Goal: Information Seeking & Learning: Learn about a topic

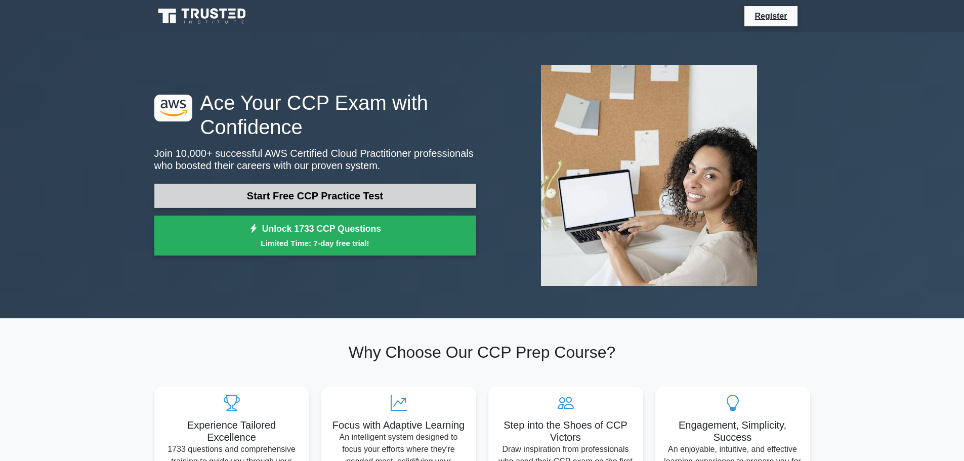
click at [387, 195] on link "Start Free CCP Practice Test" at bounding box center [315, 196] width 322 height 24
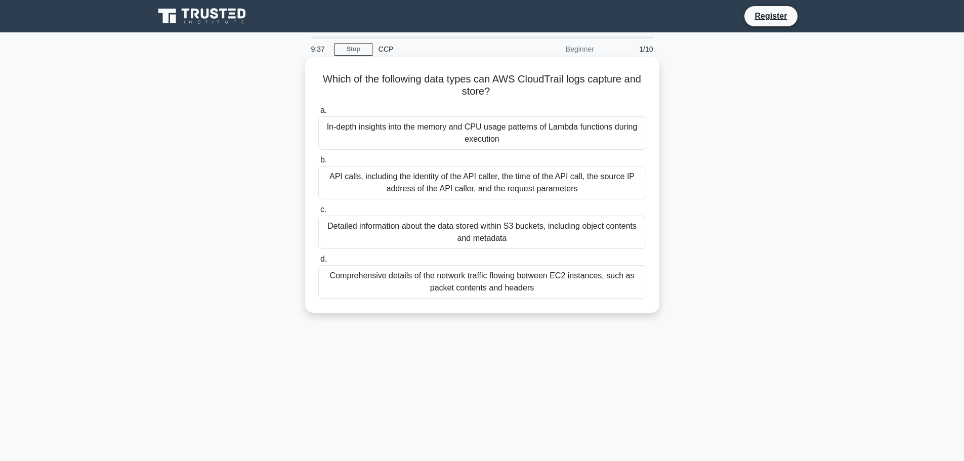
click at [511, 183] on div "API calls, including the identity of the API caller, the time of the API call, …" at bounding box center [482, 182] width 328 height 33
click at [318, 164] on input "b. API calls, including the identity of the API caller, the time of the API cal…" at bounding box center [318, 160] width 0 height 7
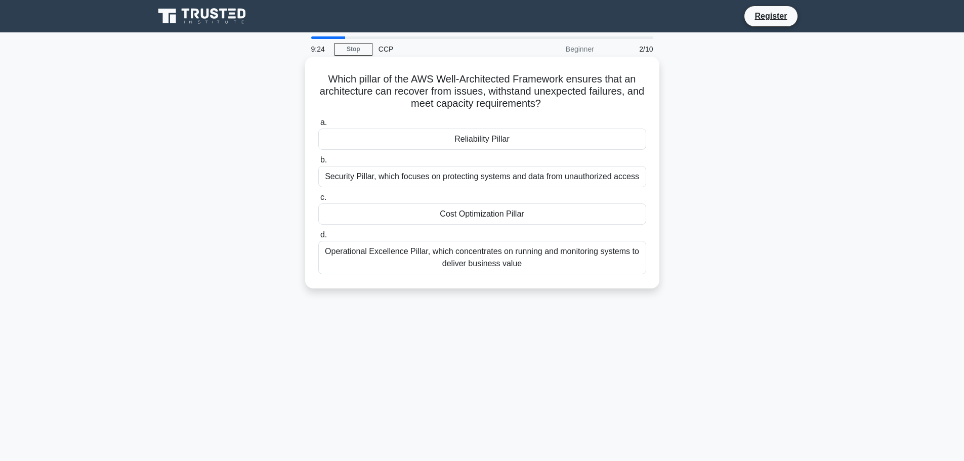
click at [570, 143] on div "Reliability Pillar" at bounding box center [482, 139] width 328 height 21
click at [318, 126] on input "a. Reliability Pillar" at bounding box center [318, 122] width 0 height 7
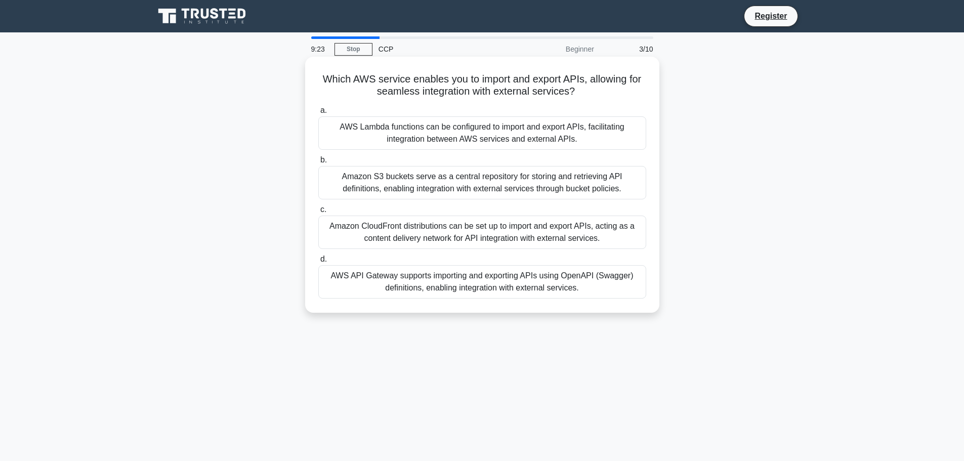
click at [571, 144] on div "AWS Lambda functions can be configured to import and export APIs, facilitating …" at bounding box center [482, 132] width 328 height 33
click at [318, 114] on input "a. AWS Lambda functions can be configured to import and export APIs, facilitati…" at bounding box center [318, 110] width 0 height 7
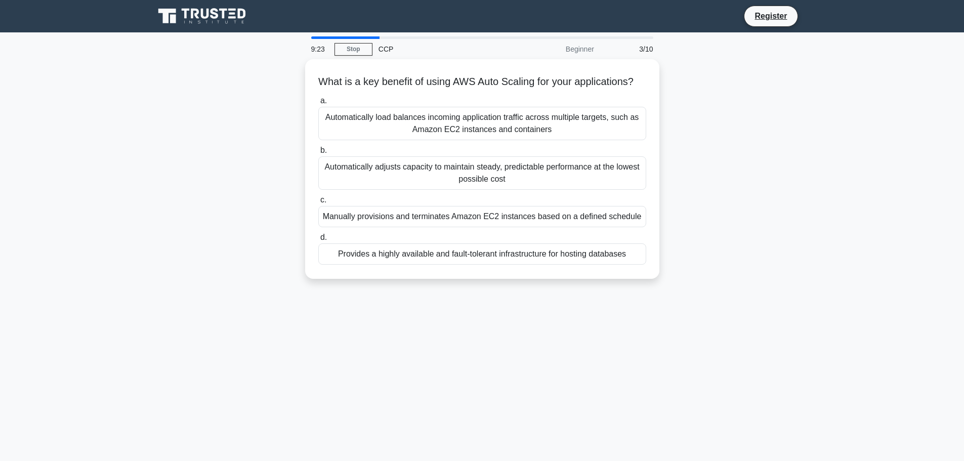
click at [571, 140] on div "Automatically load balances incoming application traffic across multiple target…" at bounding box center [482, 123] width 328 height 33
click at [318, 104] on input "a. Automatically load balances incoming application traffic across multiple tar…" at bounding box center [318, 101] width 0 height 7
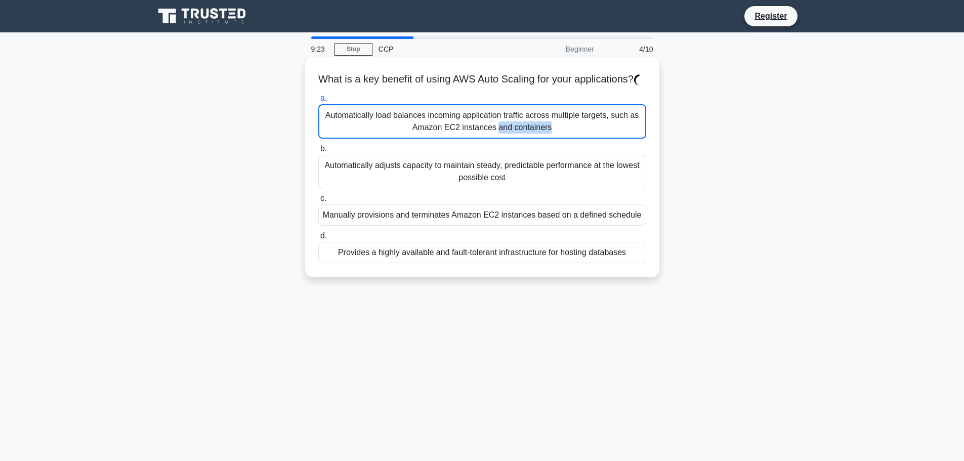
click at [572, 139] on div "Automatically load balances incoming application traffic across multiple target…" at bounding box center [482, 121] width 328 height 34
click at [318, 102] on input "a. Automatically load balances incoming application traffic across multiple tar…" at bounding box center [318, 98] width 0 height 7
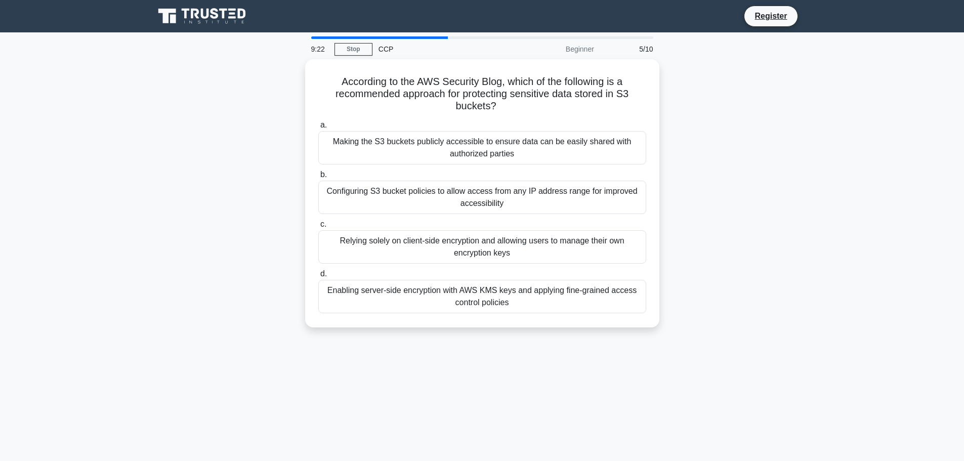
click at [572, 144] on div "Making the S3 buckets publicly accessible to ensure data can be easily shared w…" at bounding box center [482, 147] width 328 height 33
click at [318, 129] on input "a. Making the S3 buckets publicly accessible to ensure data can be easily share…" at bounding box center [318, 125] width 0 height 7
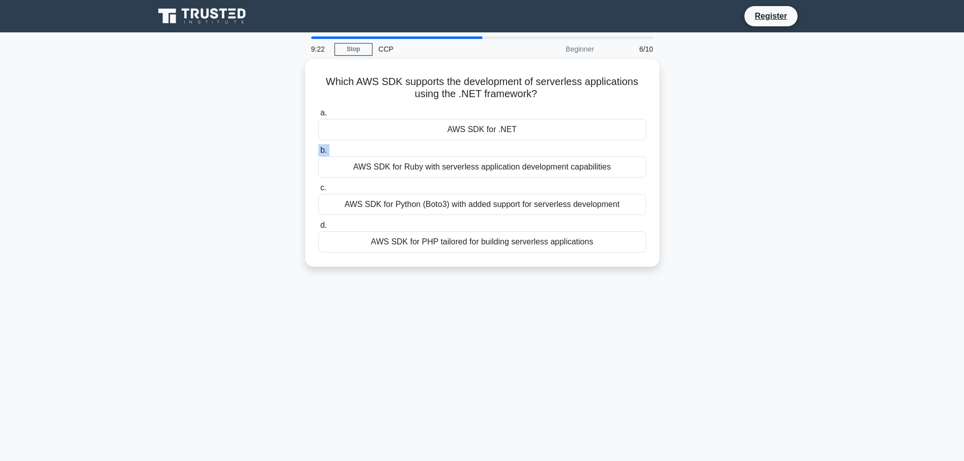
click at [572, 144] on label "b. AWS SDK for Ruby with serverless application development capabilities" at bounding box center [482, 160] width 328 height 33
click at [318, 147] on input "b. AWS SDK for Ruby with serverless application development capabilities" at bounding box center [318, 150] width 0 height 7
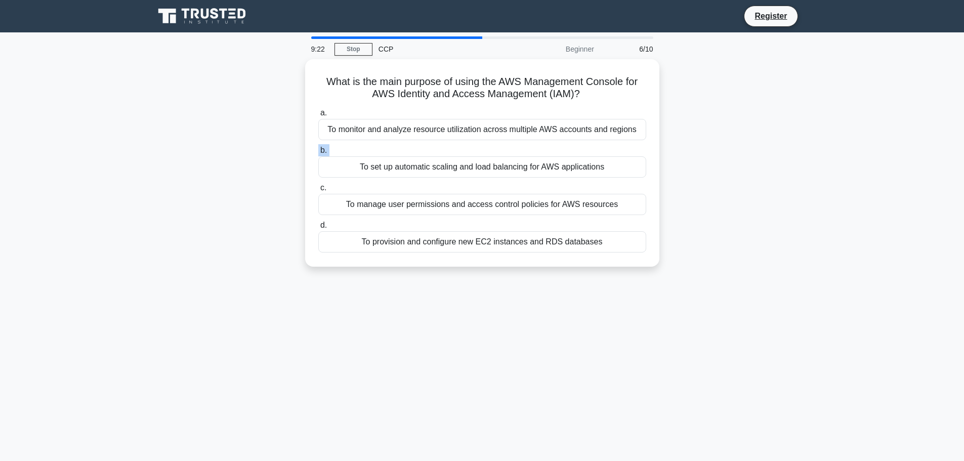
click at [572, 144] on label "b. To set up automatic scaling and load balancing for AWS applications" at bounding box center [482, 160] width 328 height 33
click at [318, 147] on input "b. To set up automatic scaling and load balancing for AWS applications" at bounding box center [318, 150] width 0 height 7
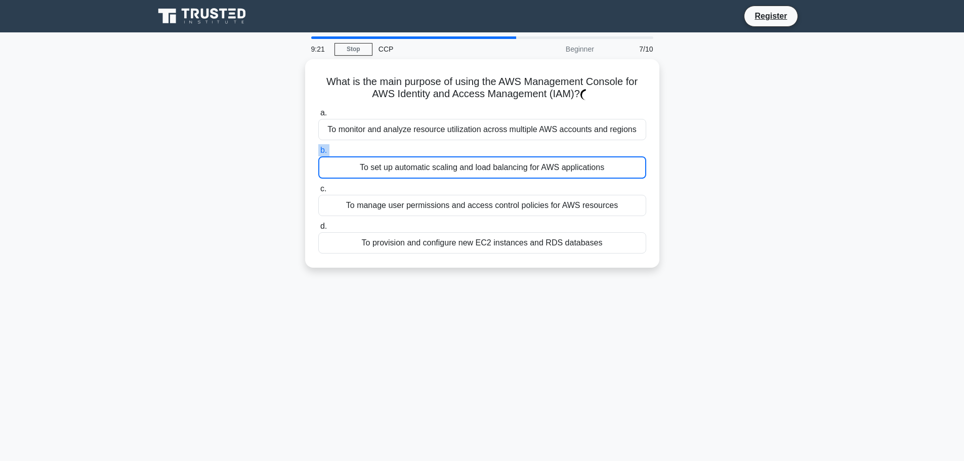
click at [572, 144] on label "b. To set up automatic scaling and load balancing for AWS applications" at bounding box center [482, 161] width 328 height 34
click at [318, 147] on input "b. To set up automatic scaling and load balancing for AWS applications" at bounding box center [318, 150] width 0 height 7
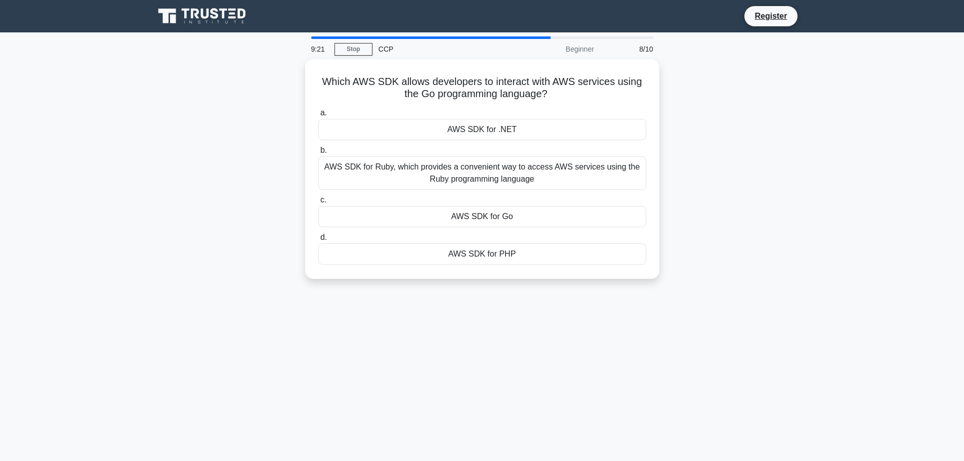
click at [572, 144] on label "b. AWS SDK for Ruby, which provides a convenient way to access AWS services usi…" at bounding box center [482, 167] width 328 height 46
click at [318, 147] on input "b. AWS SDK for Ruby, which provides a convenient way to access AWS services usi…" at bounding box center [318, 150] width 0 height 7
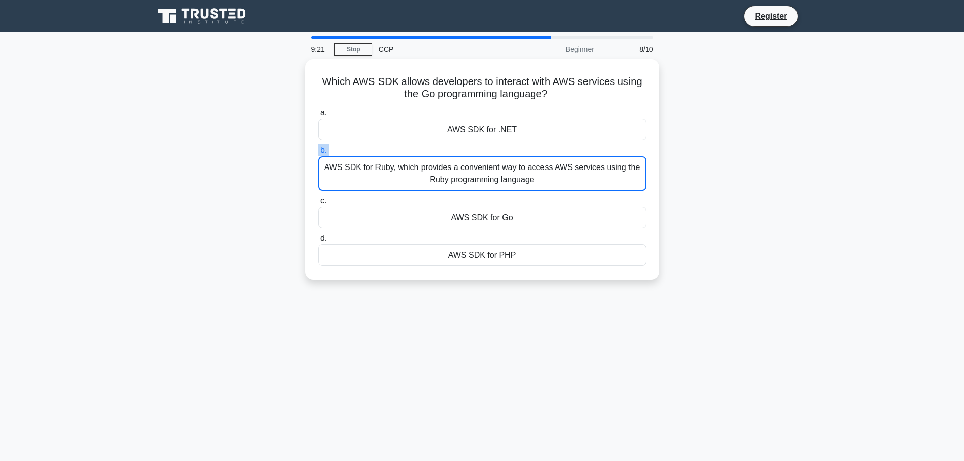
click at [572, 144] on label "b. AWS SDK for Ruby, which provides a convenient way to access AWS services usi…" at bounding box center [482, 167] width 328 height 47
click at [318, 147] on input "b. AWS SDK for Ruby, which provides a convenient way to access AWS services usi…" at bounding box center [318, 150] width 0 height 7
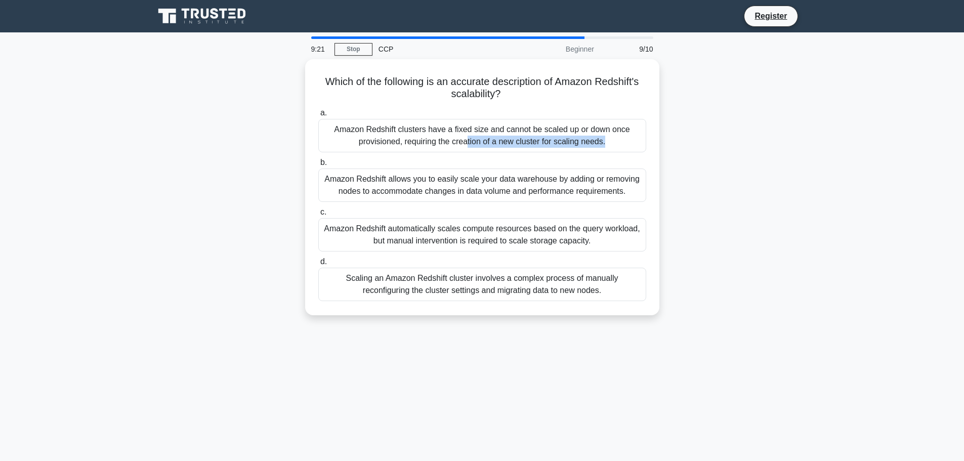
click at [572, 144] on div "Amazon Redshift clusters have a fixed size and cannot be scaled up or down once…" at bounding box center [482, 135] width 328 height 33
click at [318, 116] on input "a. Amazon Redshift clusters have a fixed size and cannot be scaled up or down o…" at bounding box center [318, 113] width 0 height 7
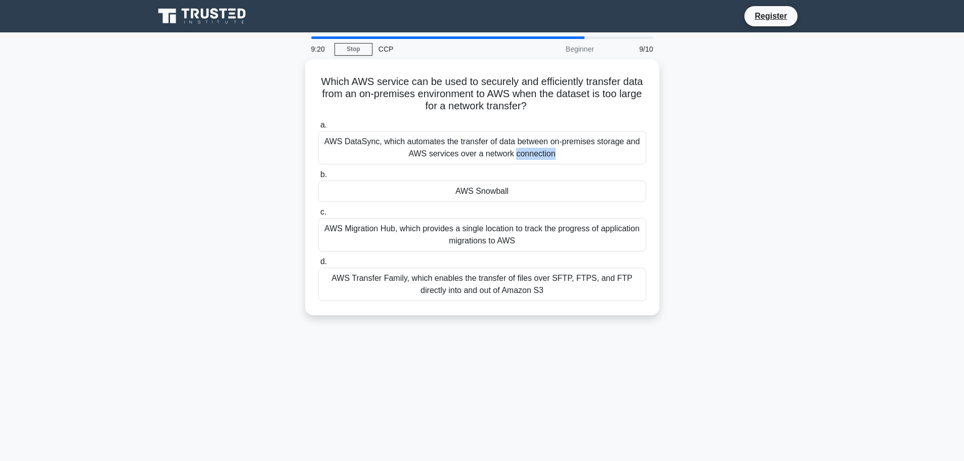
click at [572, 144] on div "AWS DataSync, which automates the transfer of data between on-premises storage …" at bounding box center [482, 147] width 328 height 33
click at [318, 129] on input "a. AWS DataSync, which automates the transfer of data between on-premises stora…" at bounding box center [318, 125] width 0 height 7
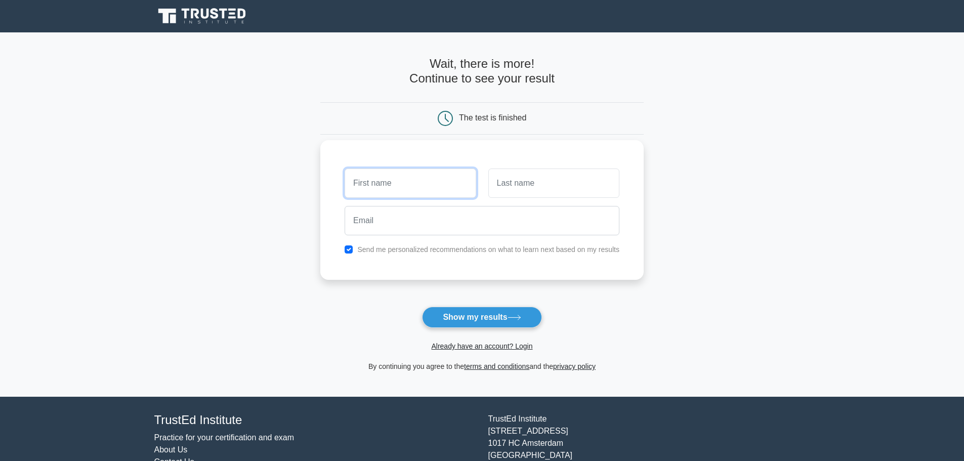
click at [445, 175] on input "text" at bounding box center [410, 183] width 131 height 29
type input "Elieser"
click at [499, 191] on input "text" at bounding box center [554, 183] width 131 height 29
type input "Prichua"
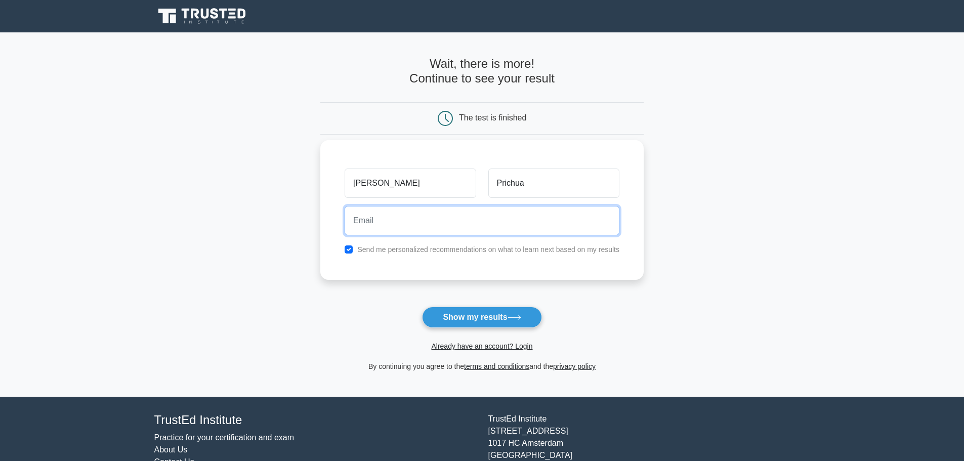
click at [422, 224] on input "email" at bounding box center [482, 220] width 275 height 29
type input "prixua@gmail.com"
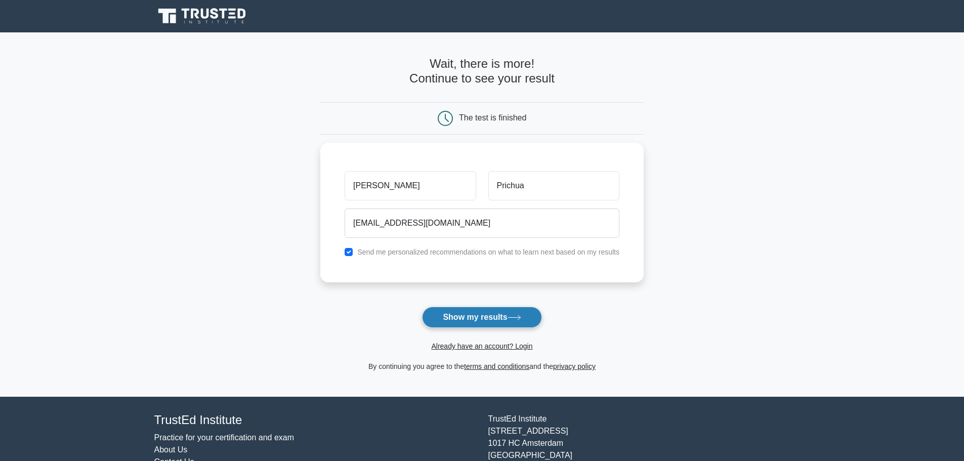
click at [494, 325] on button "Show my results" at bounding box center [481, 317] width 119 height 21
